Goal: Navigation & Orientation: Find specific page/section

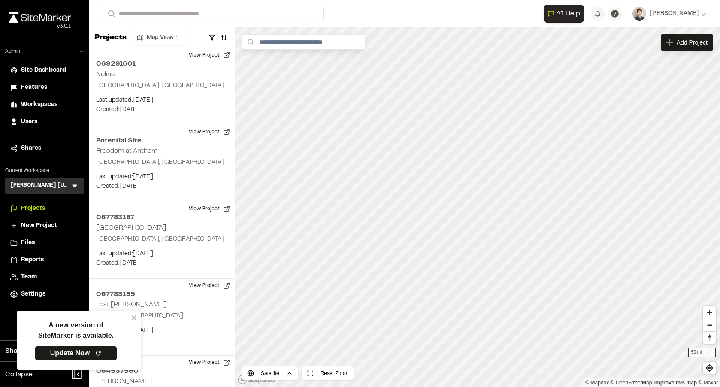
scroll to position [491, 0]
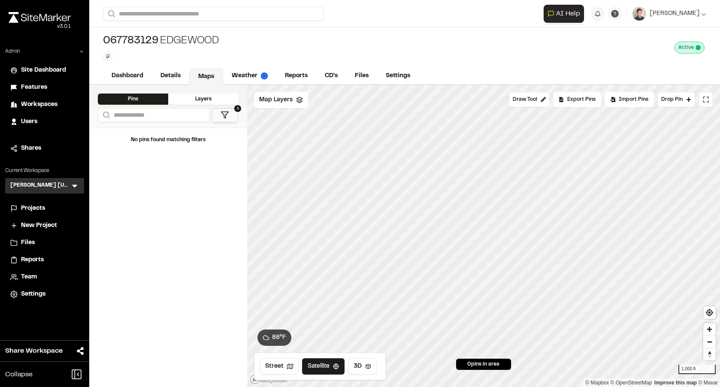
click at [30, 211] on span "Projects" at bounding box center [33, 208] width 24 height 9
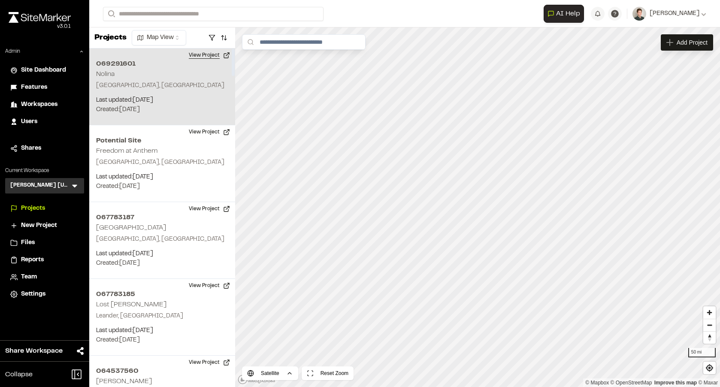
click at [208, 54] on button "View Project" at bounding box center [210, 56] width 52 height 14
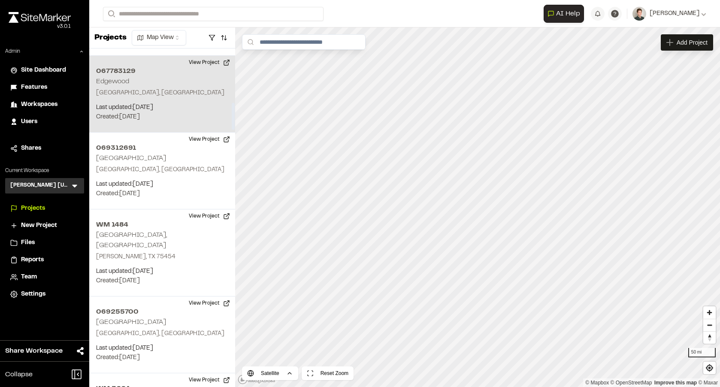
scroll to position [715, 0]
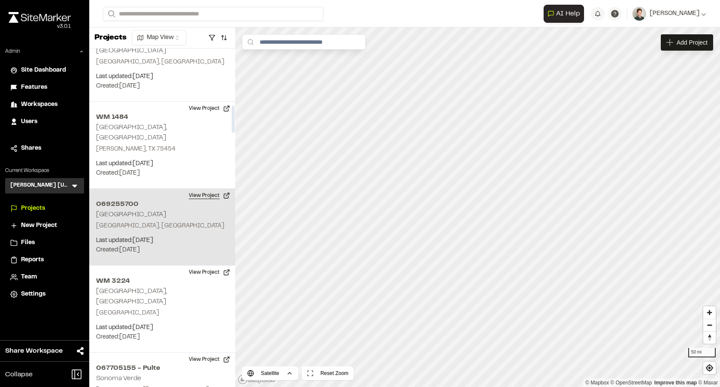
click at [194, 189] on button "View Project" at bounding box center [210, 196] width 52 height 14
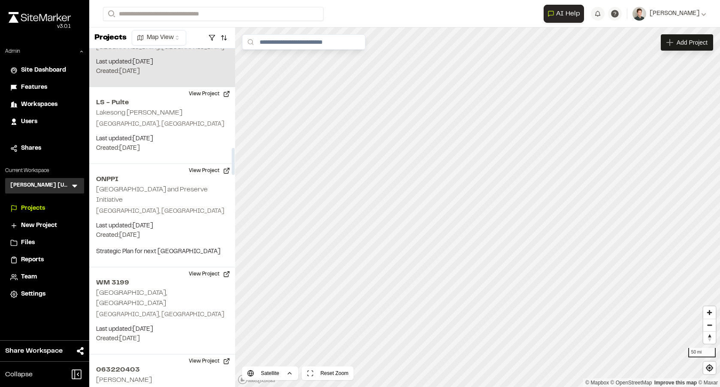
scroll to position [1132, 0]
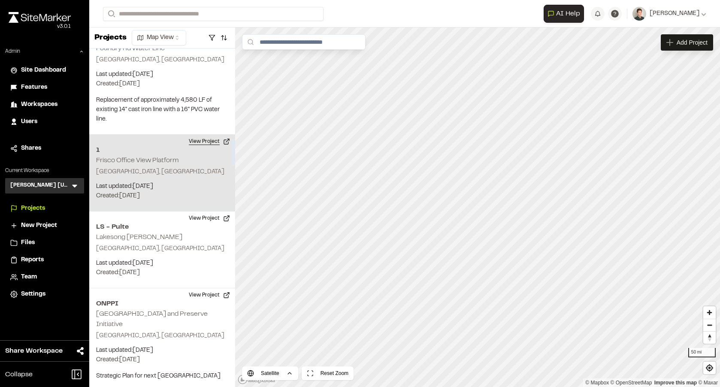
click at [208, 135] on button "View Project" at bounding box center [210, 142] width 52 height 14
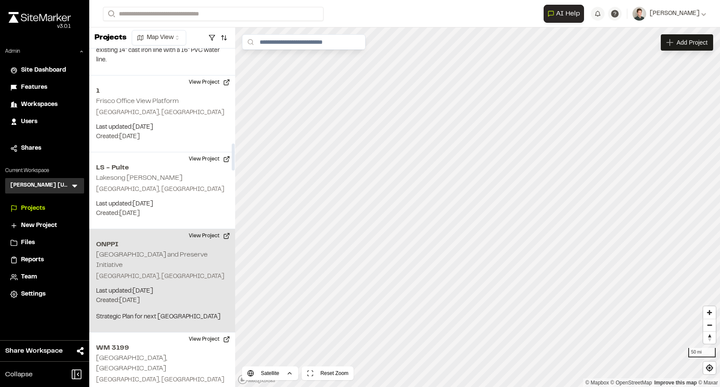
scroll to position [1199, 0]
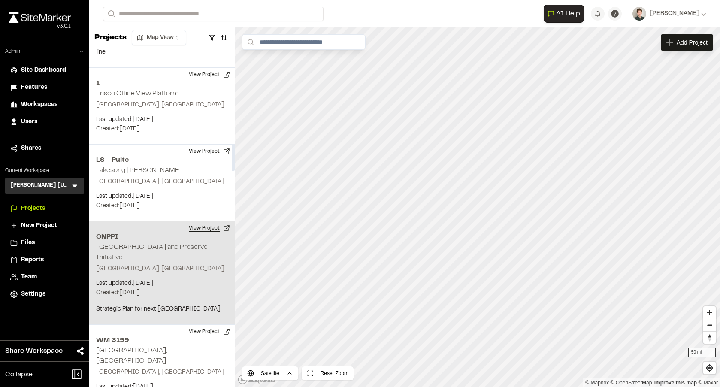
click at [196, 222] on button "View Project" at bounding box center [210, 229] width 52 height 14
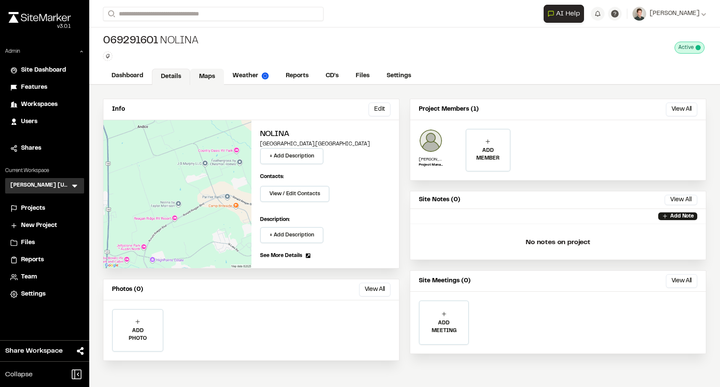
click at [205, 83] on link "Maps" at bounding box center [207, 77] width 34 height 16
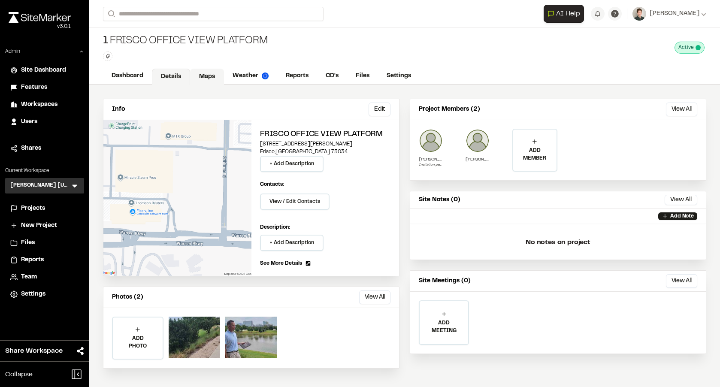
click at [218, 77] on link "Maps" at bounding box center [207, 77] width 34 height 16
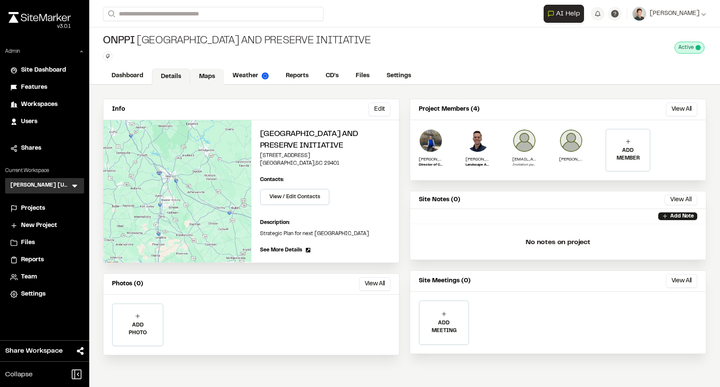
click at [204, 73] on link "Maps" at bounding box center [207, 77] width 34 height 16
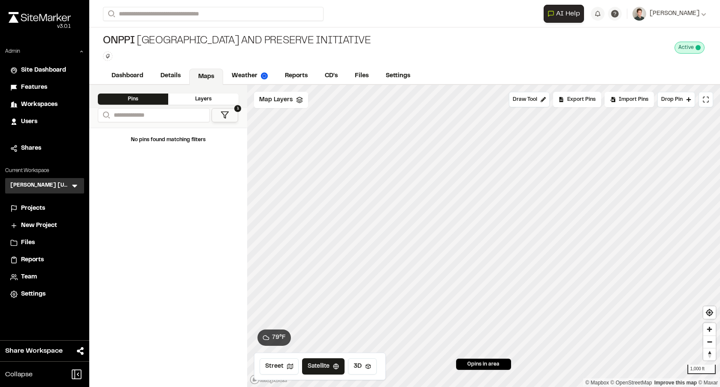
click at [482, 363] on span "0 pins in area" at bounding box center [484, 365] width 32 height 8
click at [672, 100] on span "Drop Pin" at bounding box center [672, 100] width 21 height 8
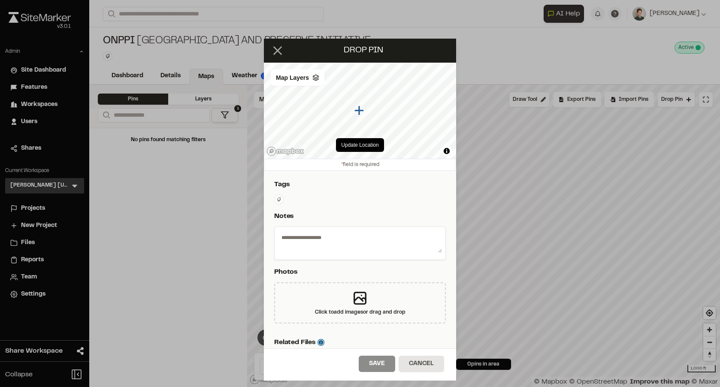
click at [282, 48] on icon at bounding box center [277, 50] width 15 height 15
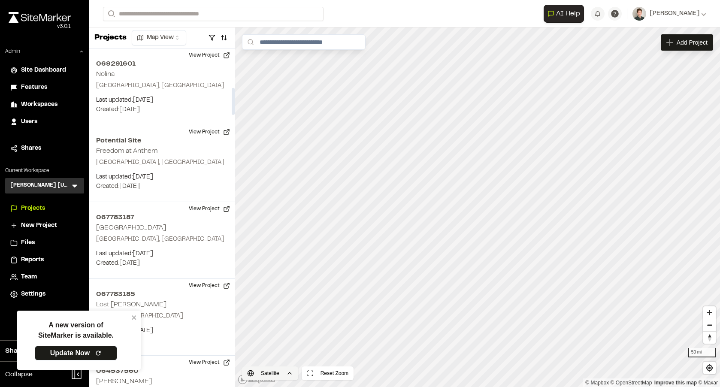
scroll to position [491, 0]
